Goal: Complete application form

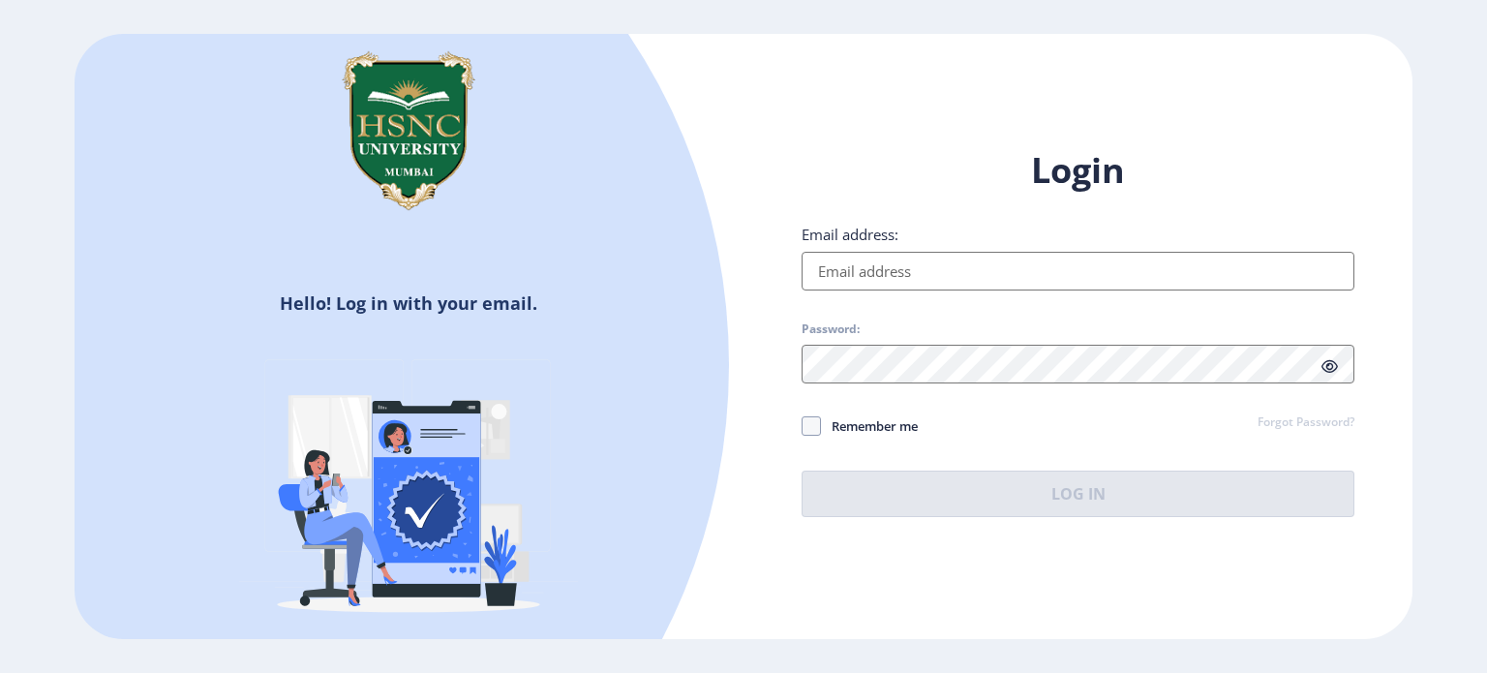
click at [912, 270] on input "Email address:" at bounding box center [1077, 271] width 553 height 39
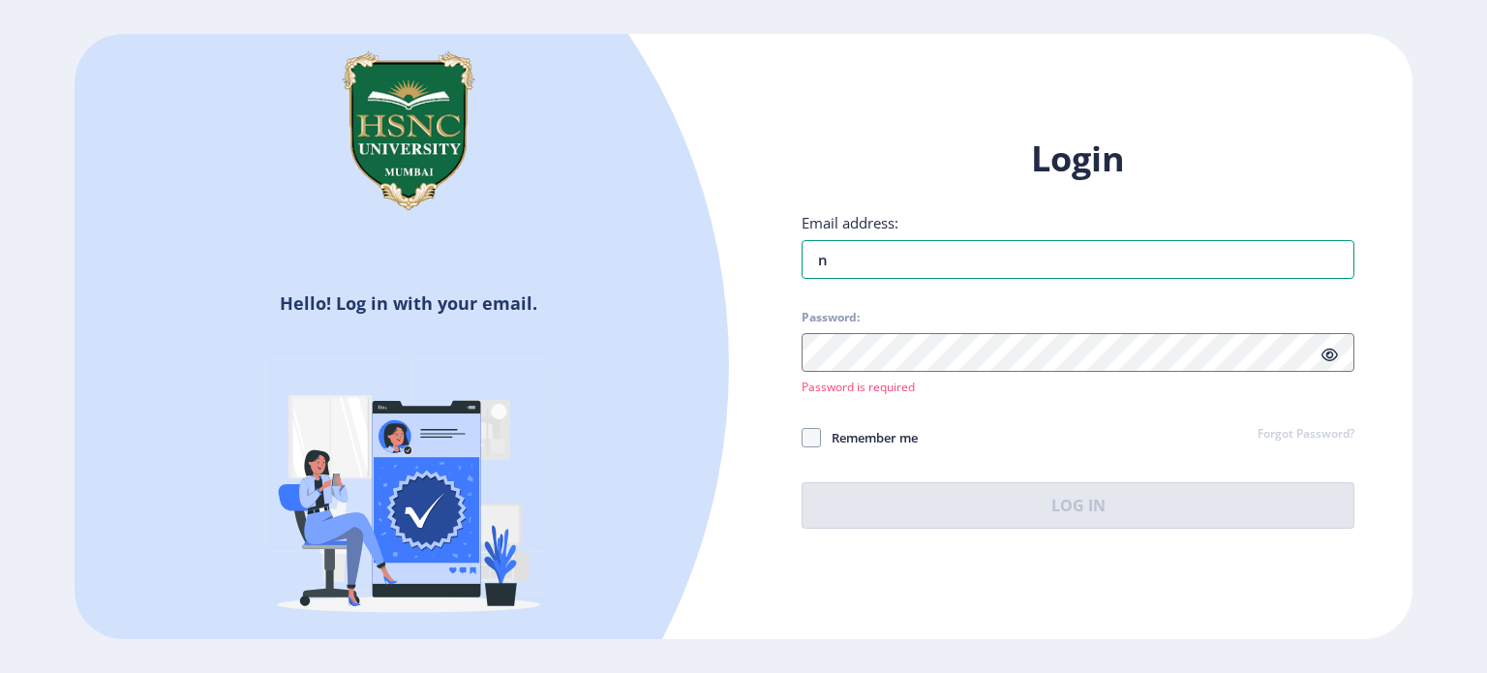
click at [913, 285] on div "Login Email address: n Password: Password is required Remember me Forgot Passwo…" at bounding box center [1077, 332] width 553 height 393
type input "[EMAIL_ADDRESS][DOMAIN_NAME]"
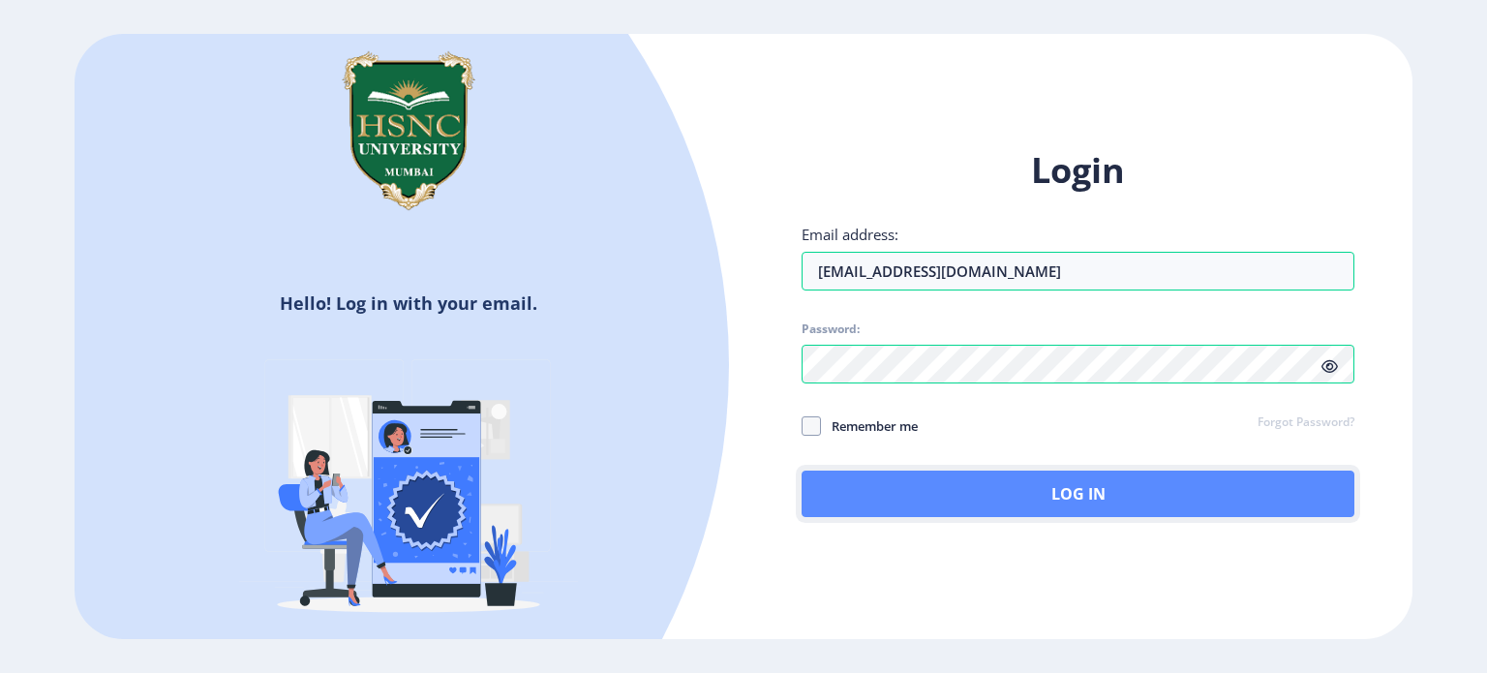
click at [837, 504] on button "Log In" at bounding box center [1077, 493] width 553 height 46
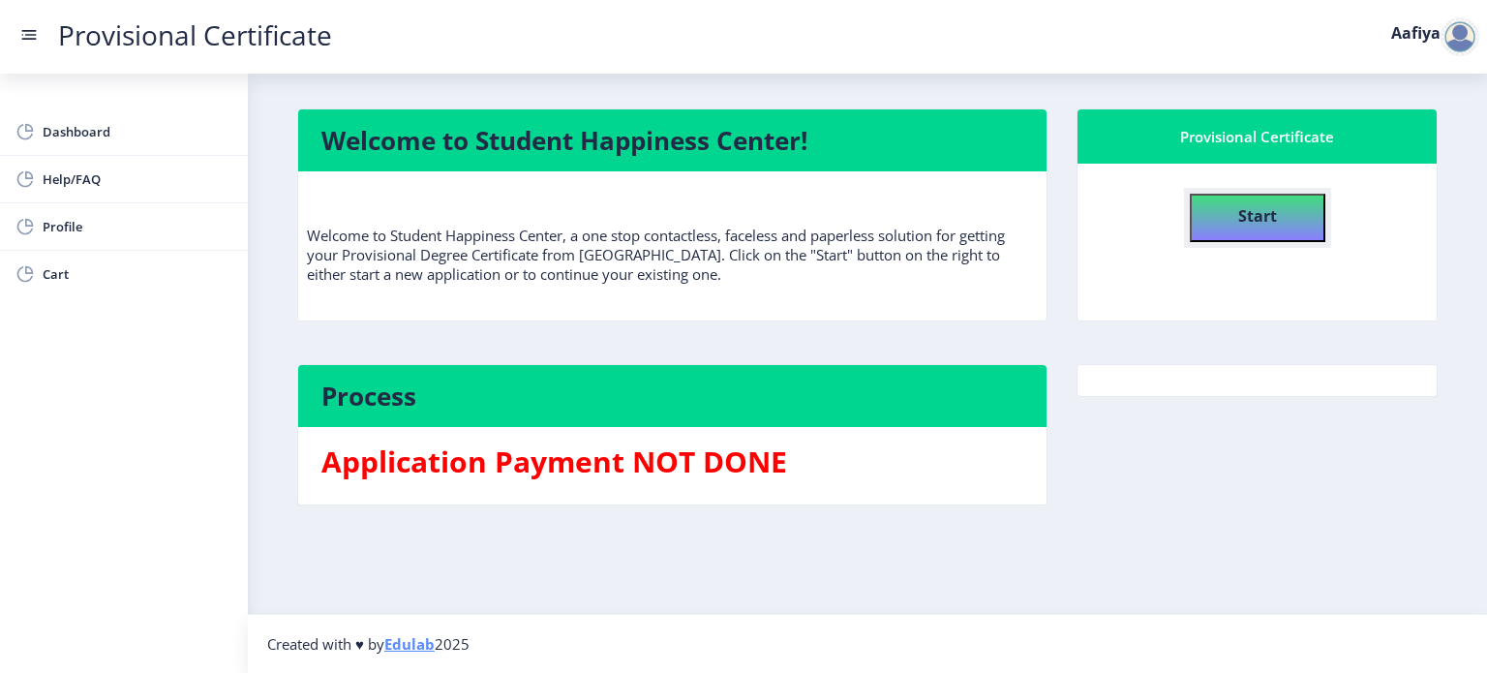
click at [1251, 217] on b "Start" at bounding box center [1257, 215] width 39 height 21
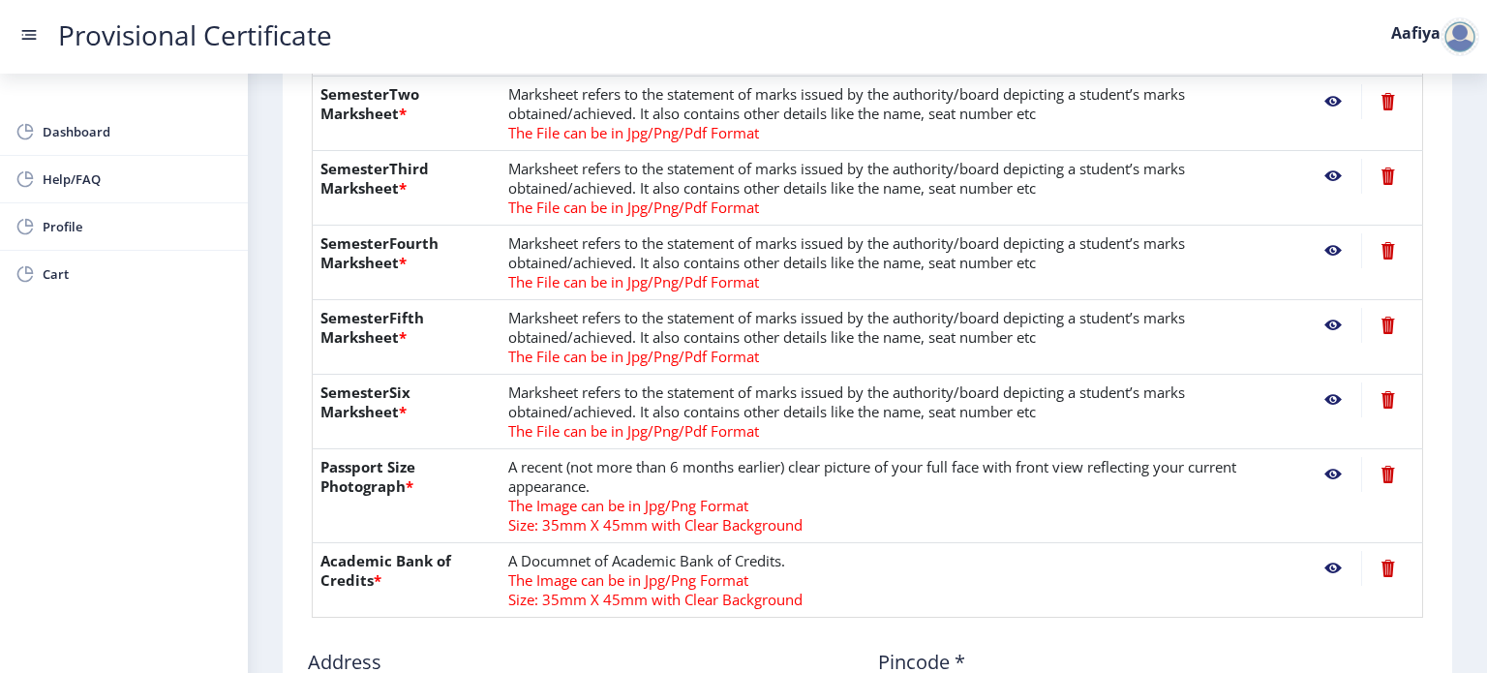
scroll to position [1084, 0]
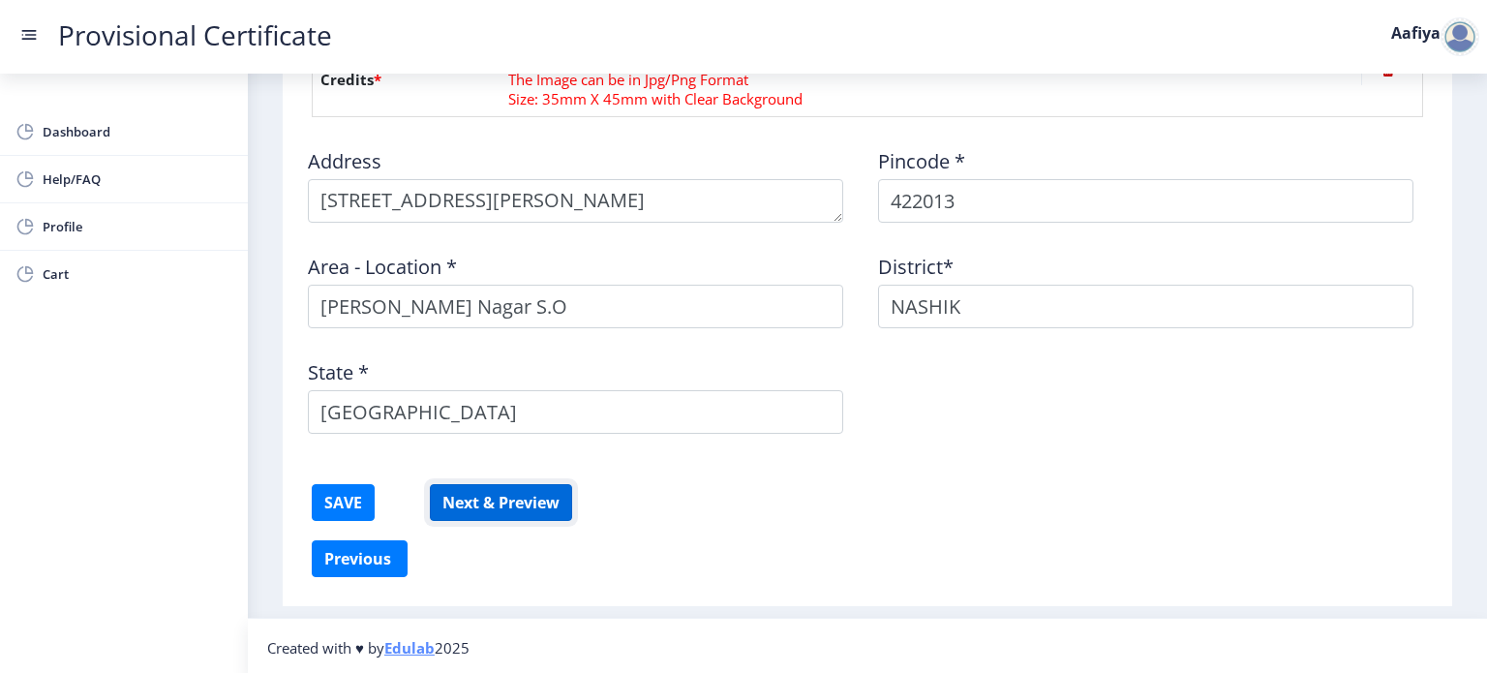
click at [532, 506] on button "Next & Preview" at bounding box center [501, 502] width 142 height 37
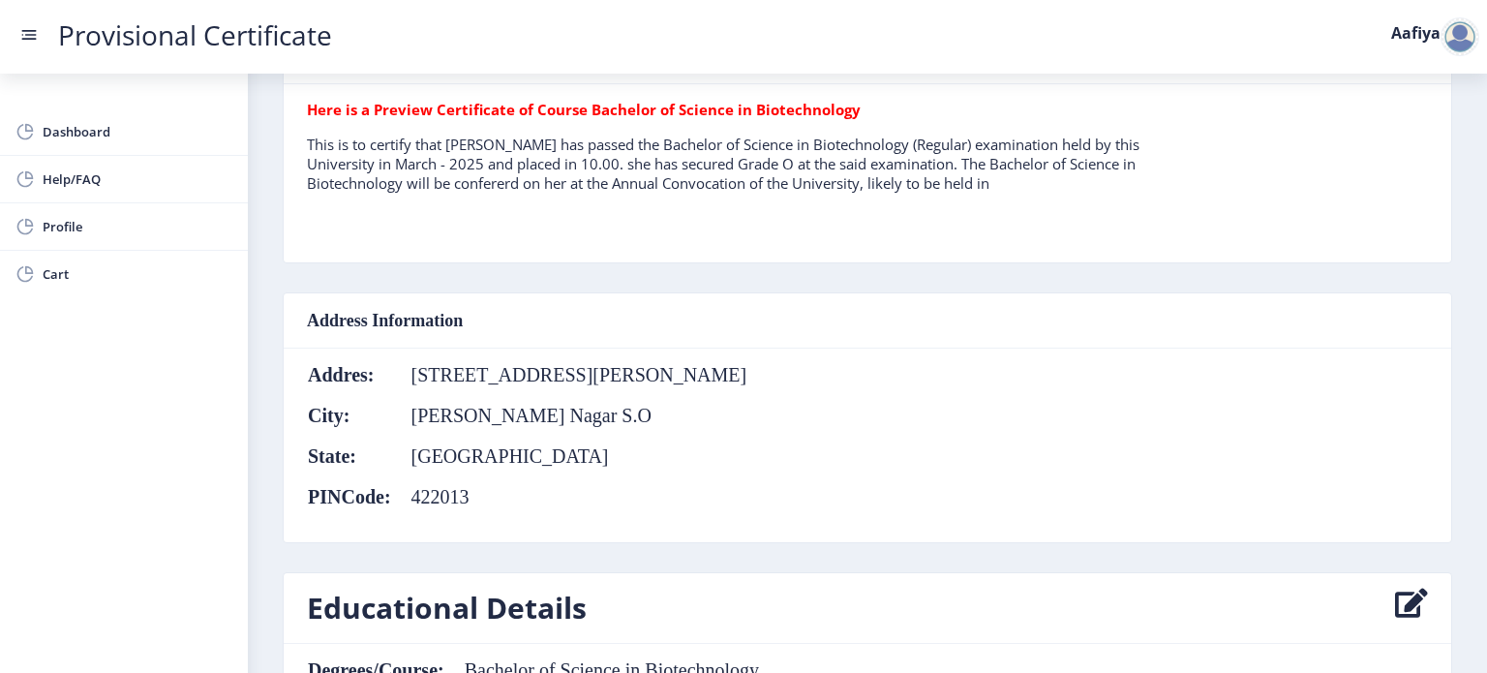
scroll to position [557, 0]
click at [1029, 194] on tr "Here is a Preview Certificate of Course Bachelor of Science in Biotechnology Th…" at bounding box center [755, 156] width 896 height 108
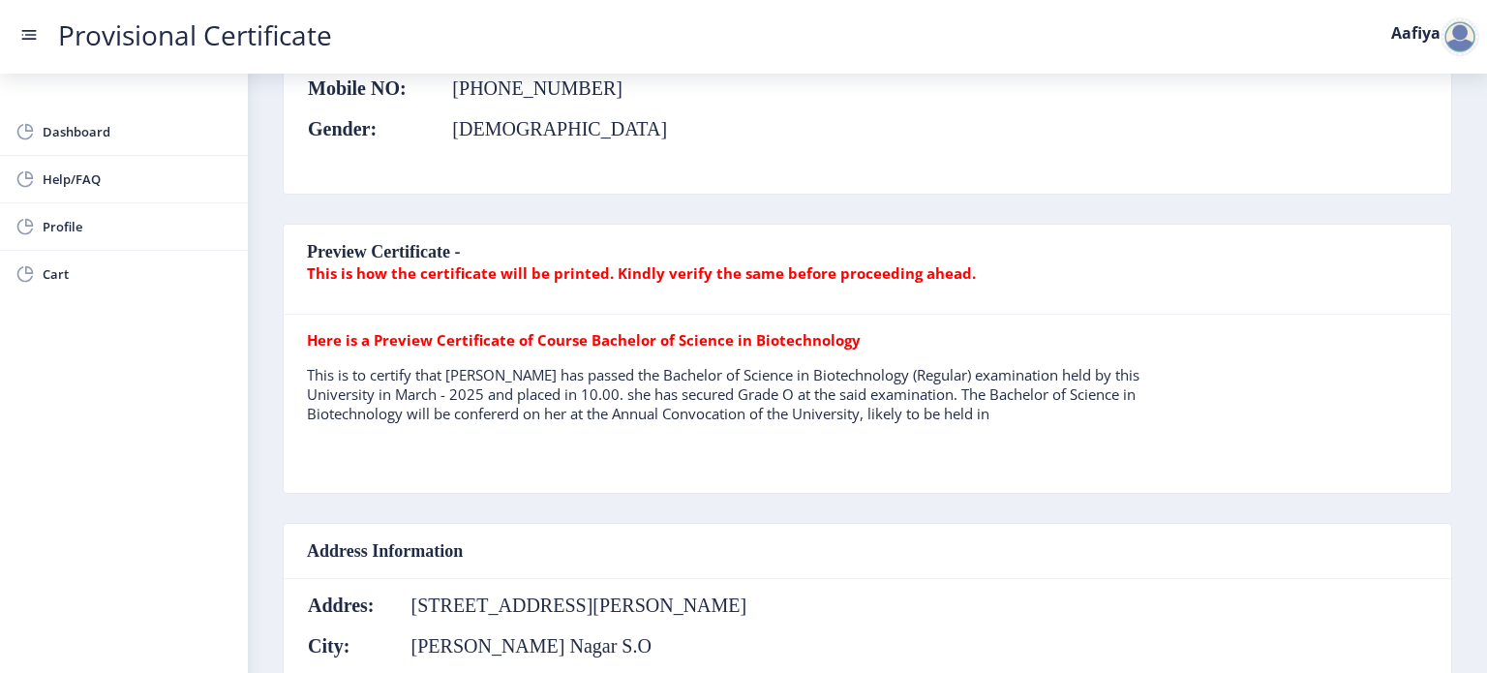
scroll to position [0, 0]
